Goal: Navigation & Orientation: Find specific page/section

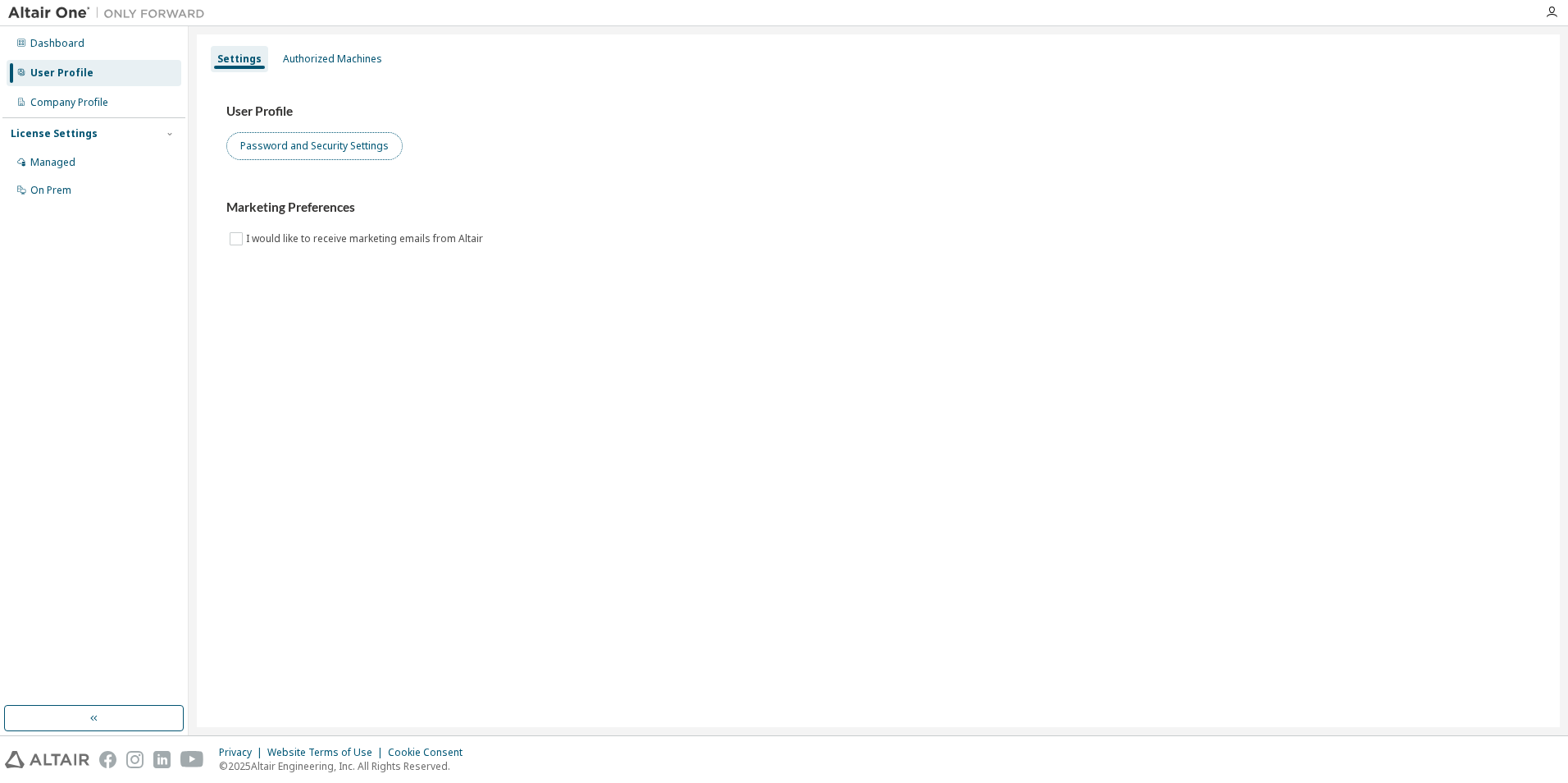
click at [281, 149] on button "Password and Security Settings" at bounding box center [314, 146] width 177 height 28
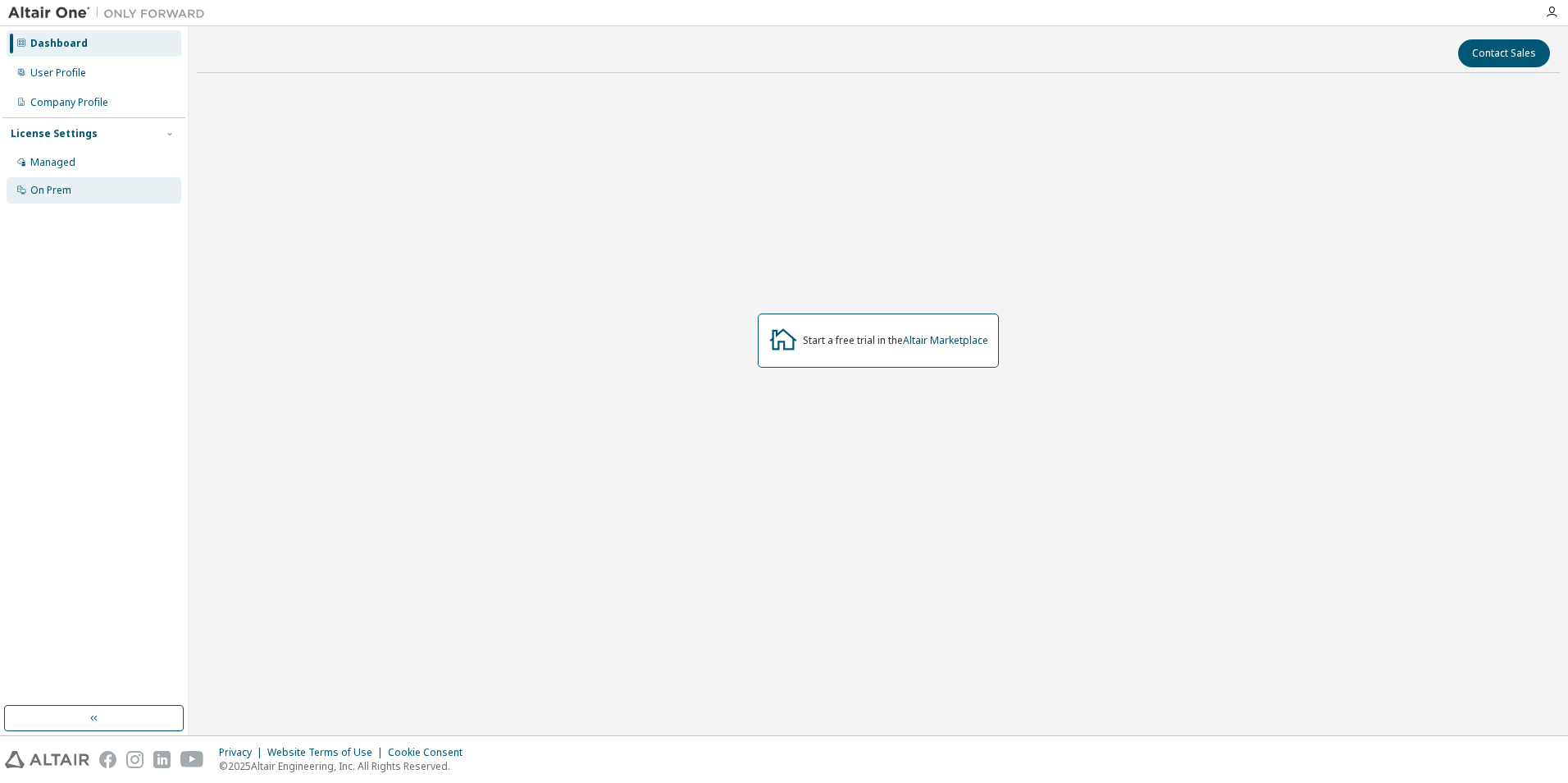
click at [49, 186] on div "On Prem" at bounding box center [51, 190] width 41 height 13
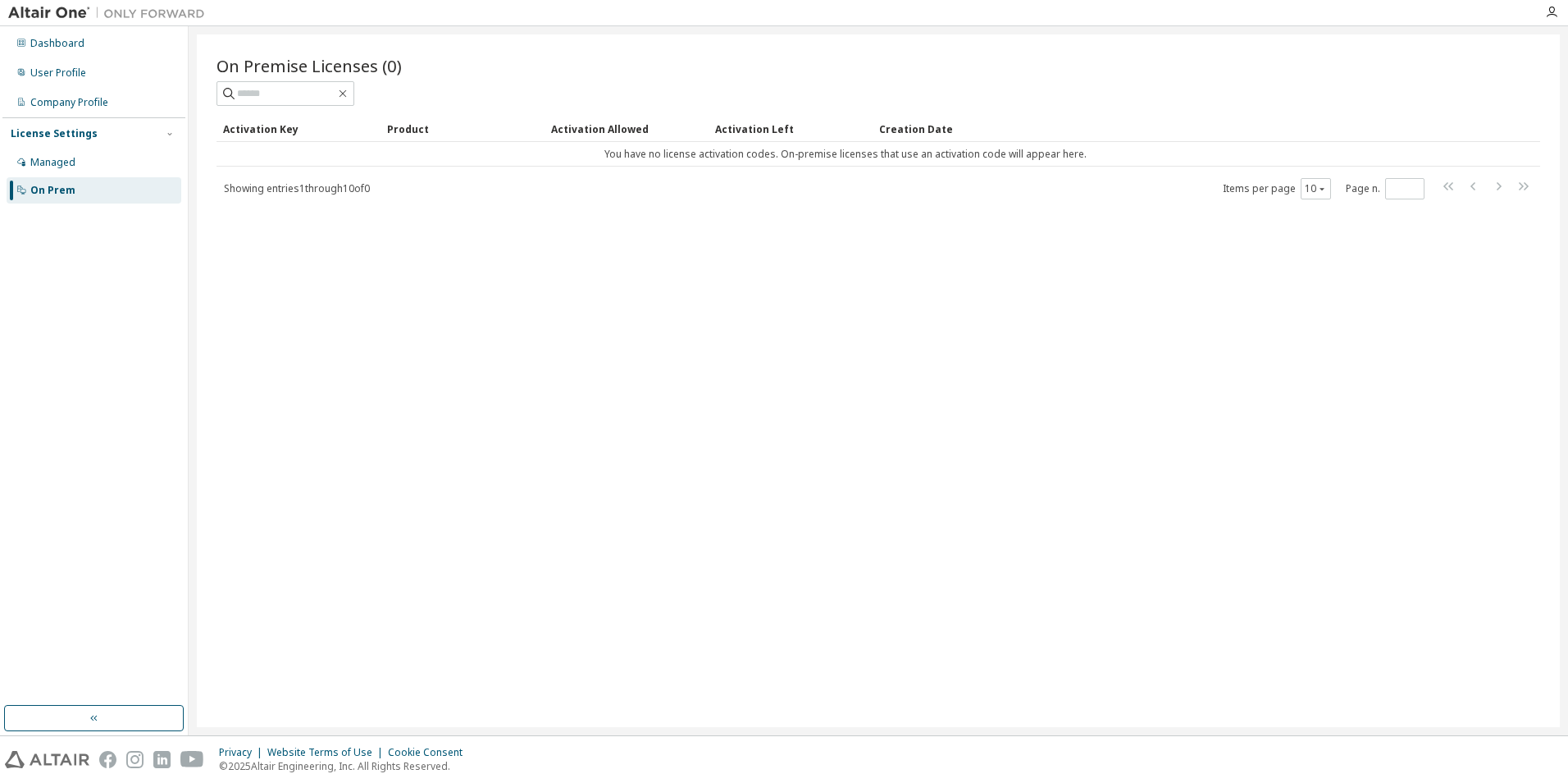
click at [49, 188] on div "On Prem" at bounding box center [53, 190] width 45 height 13
click at [41, 158] on div "Managed" at bounding box center [53, 162] width 45 height 13
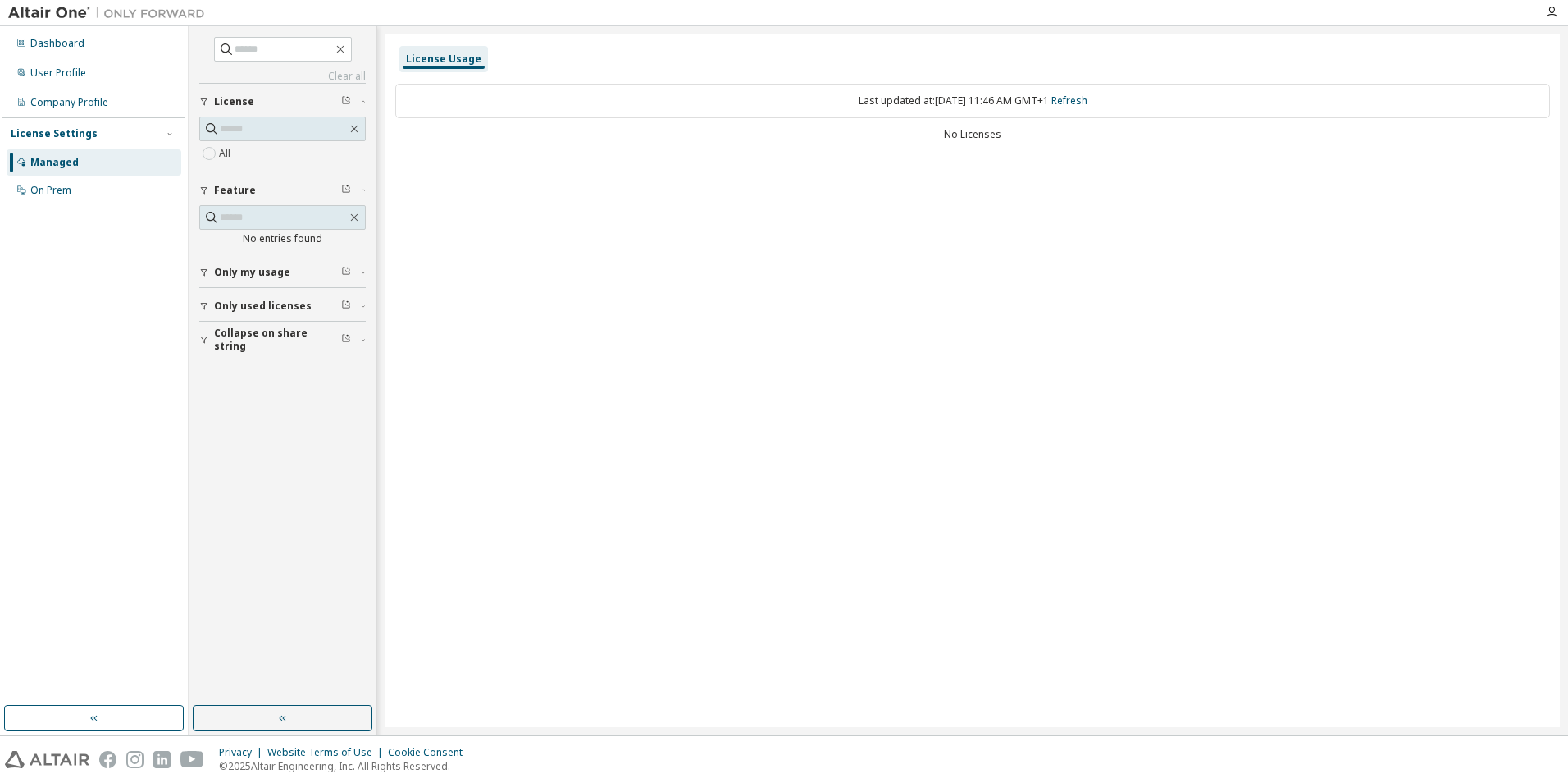
click at [269, 307] on span "Only used licenses" at bounding box center [263, 305] width 98 height 13
click at [249, 140] on span at bounding box center [282, 128] width 167 height 25
click at [58, 187] on div "On Prem" at bounding box center [51, 190] width 41 height 13
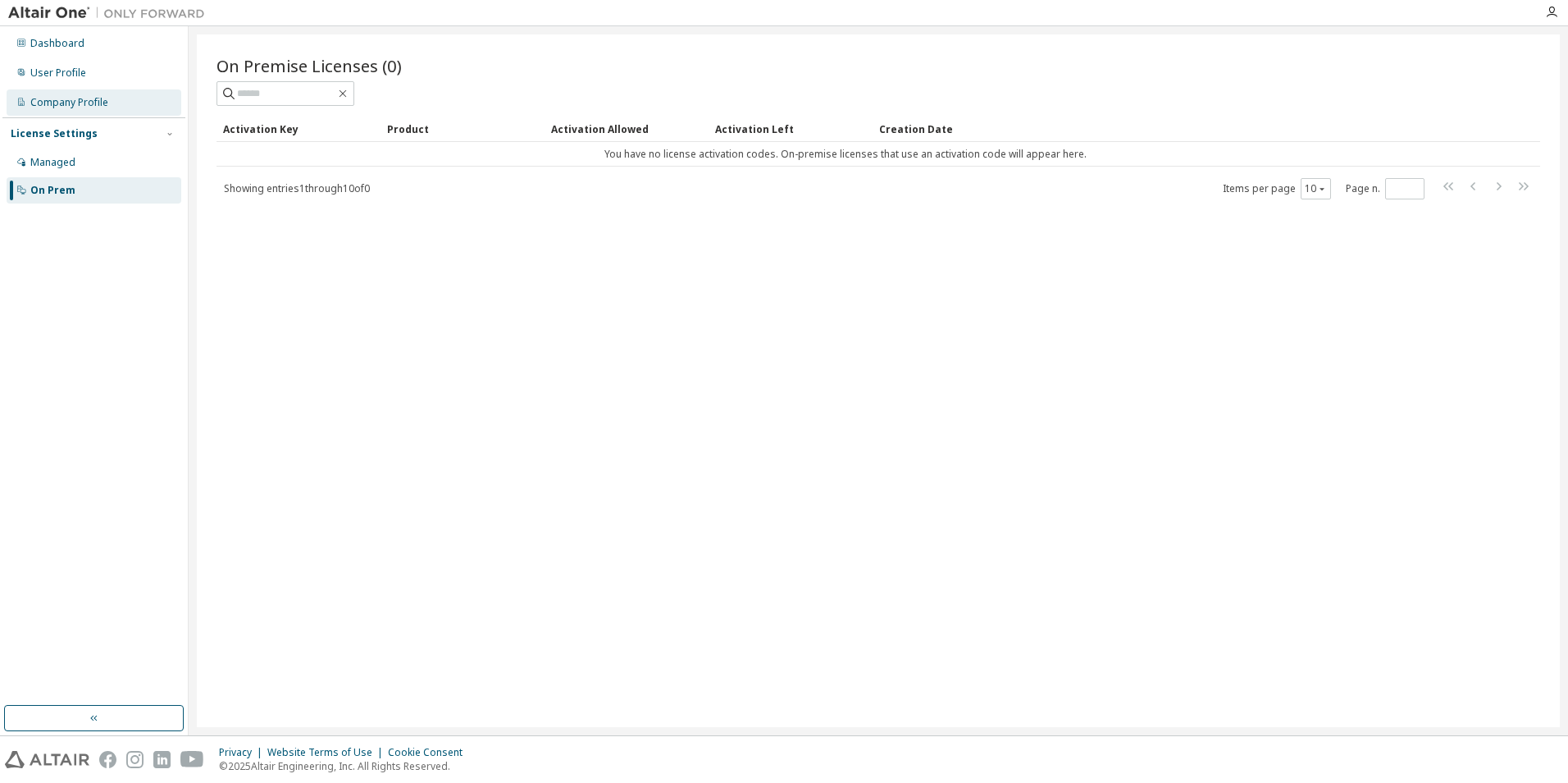
click at [77, 104] on div "Company Profile" at bounding box center [69, 102] width 78 height 13
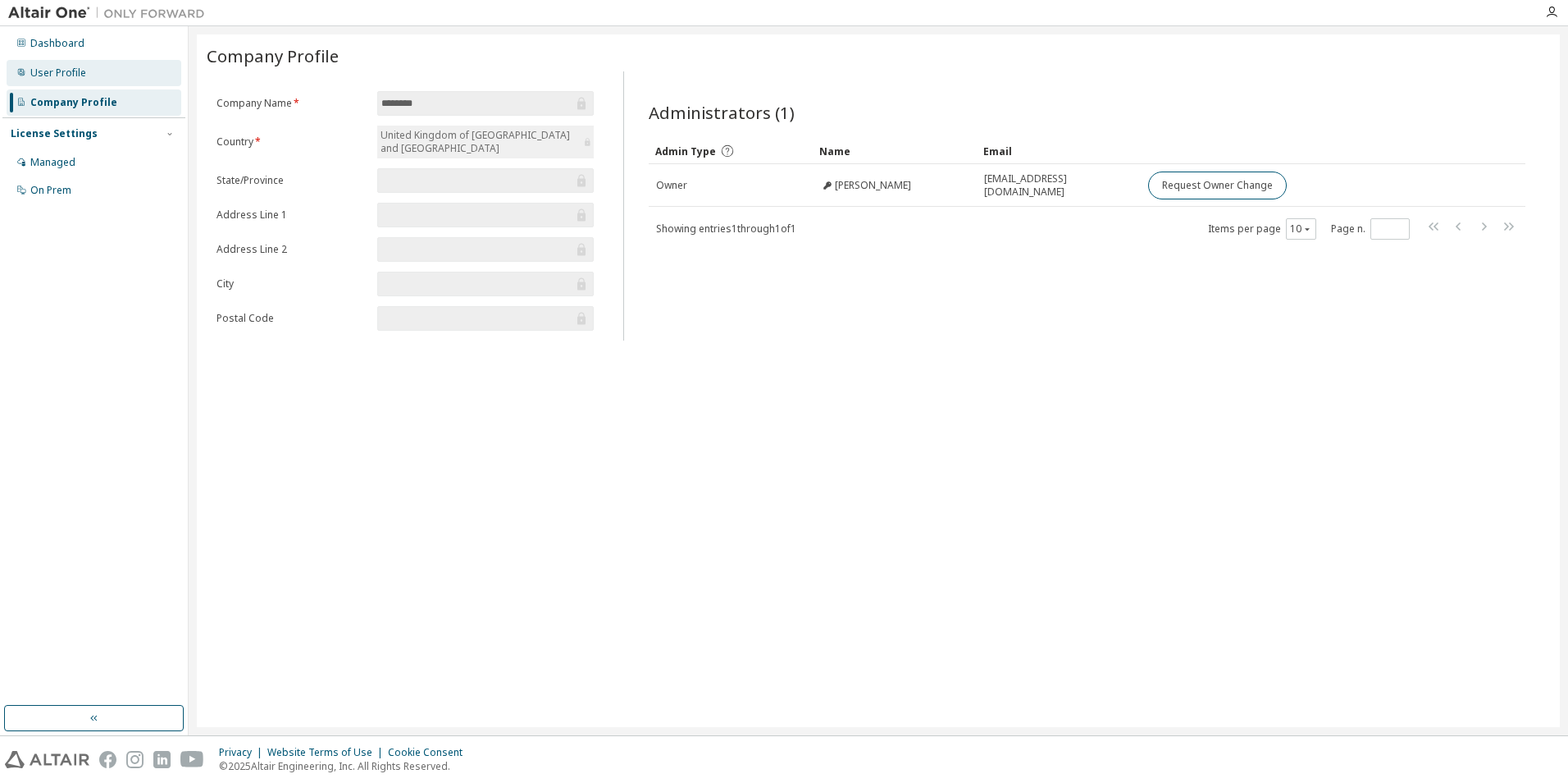
click at [63, 71] on div "User Profile" at bounding box center [58, 72] width 55 height 13
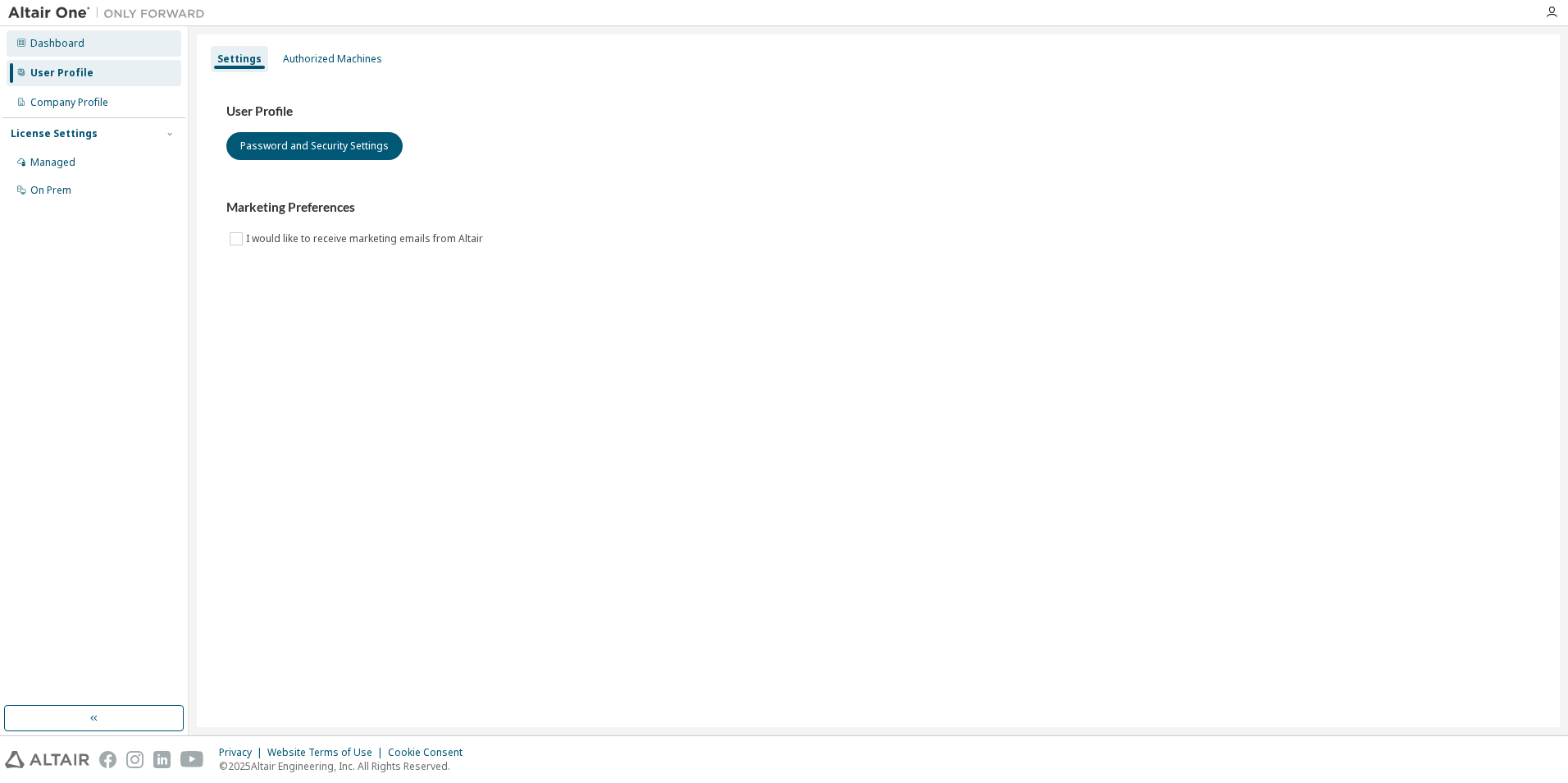
click at [55, 48] on div "Dashboard" at bounding box center [57, 42] width 54 height 13
